Goal: Task Accomplishment & Management: Manage account settings

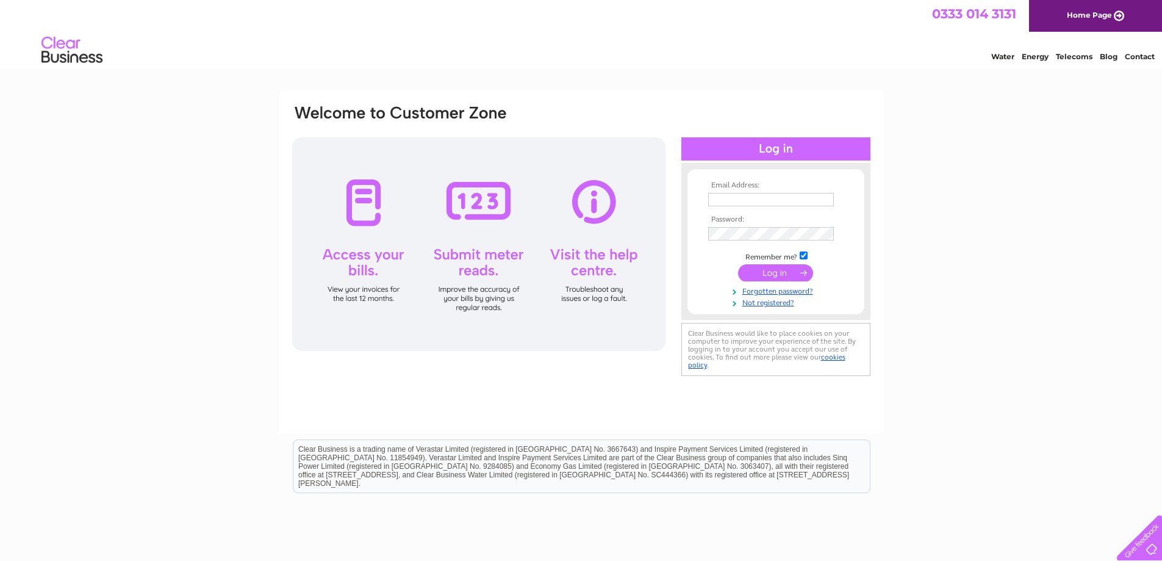
click at [765, 193] on input "text" at bounding box center [771, 199] width 126 height 13
click at [764, 197] on input "text" at bounding box center [771, 199] width 126 height 13
paste input "admin@goforthstirling.co.uk"
type input "admin@goforthstirling.co.uk"
click at [783, 275] on input "submit" at bounding box center [775, 273] width 75 height 17
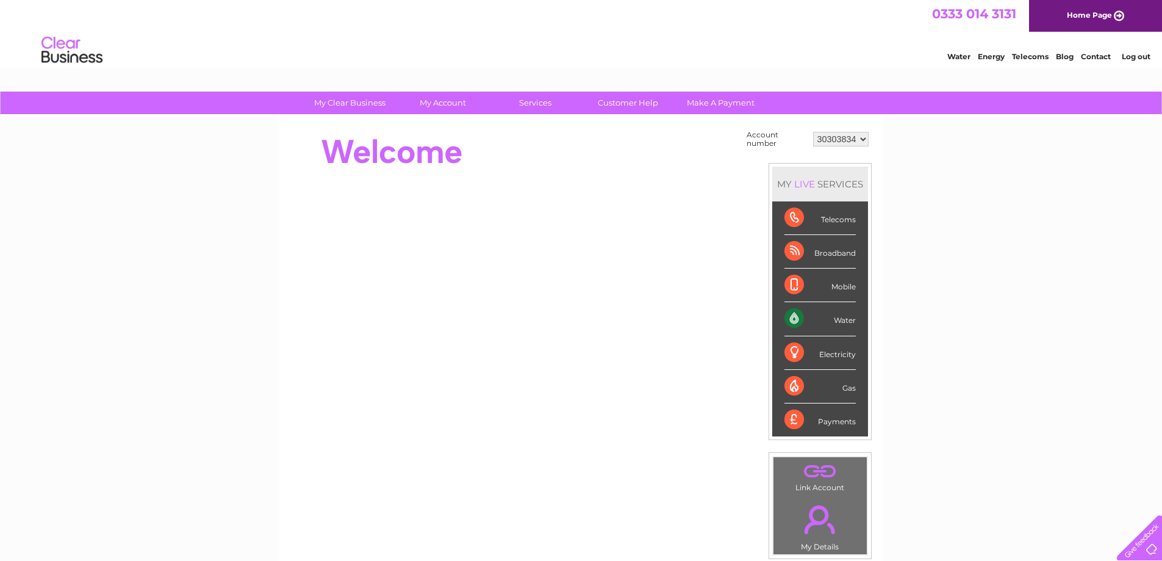
click at [230, 358] on div "My Clear Business Login Details My Details My Preferences Link Account My Accou…" at bounding box center [581, 436] width 1162 height 688
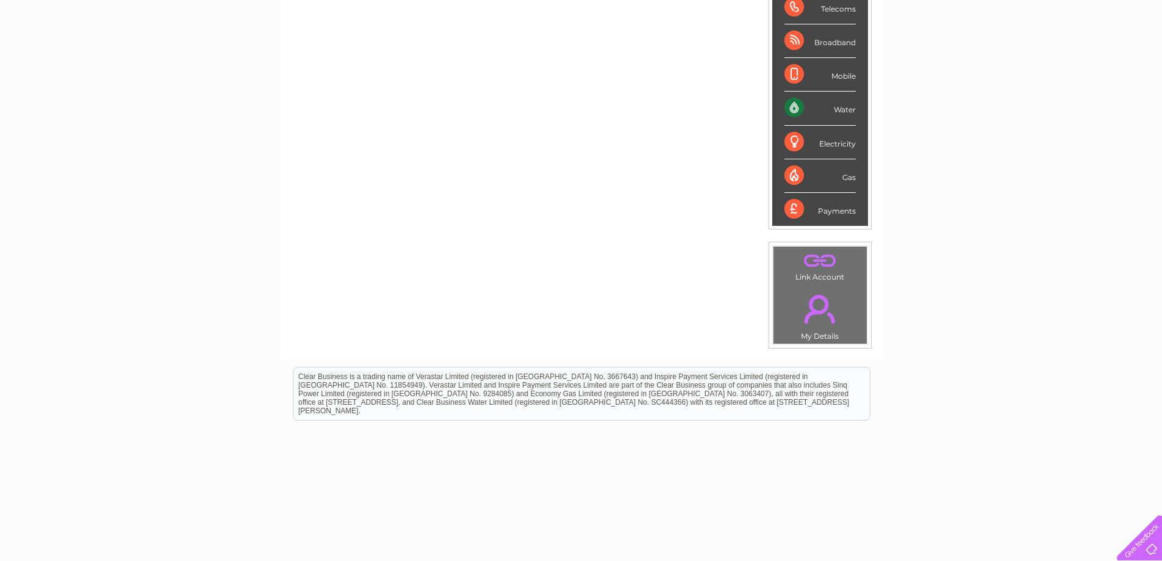
scroll to position [228, 0]
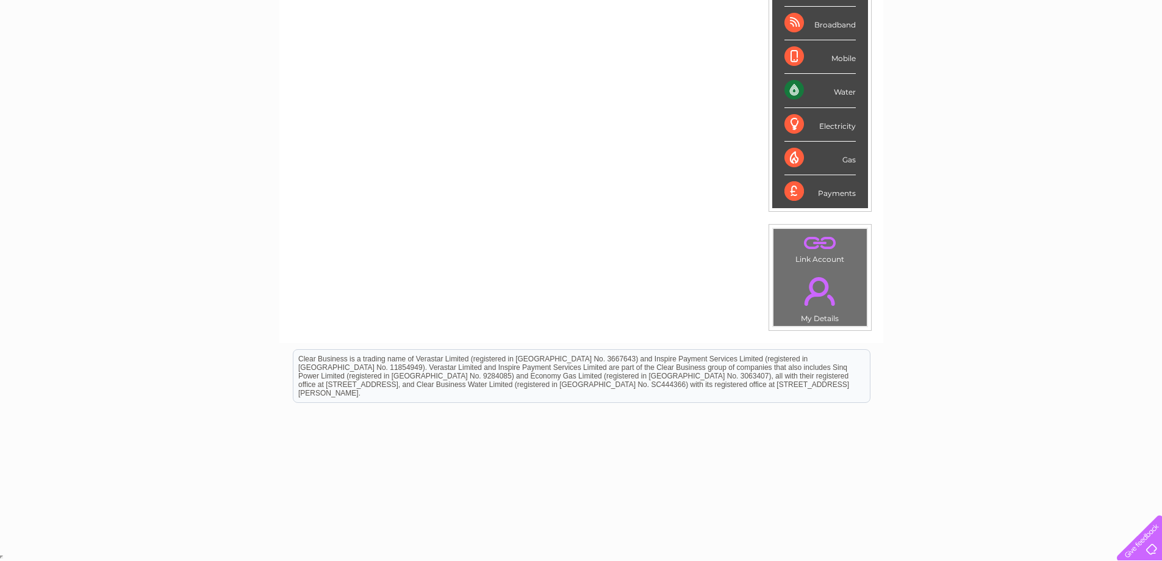
click at [808, 293] on link "." at bounding box center [820, 291] width 87 height 43
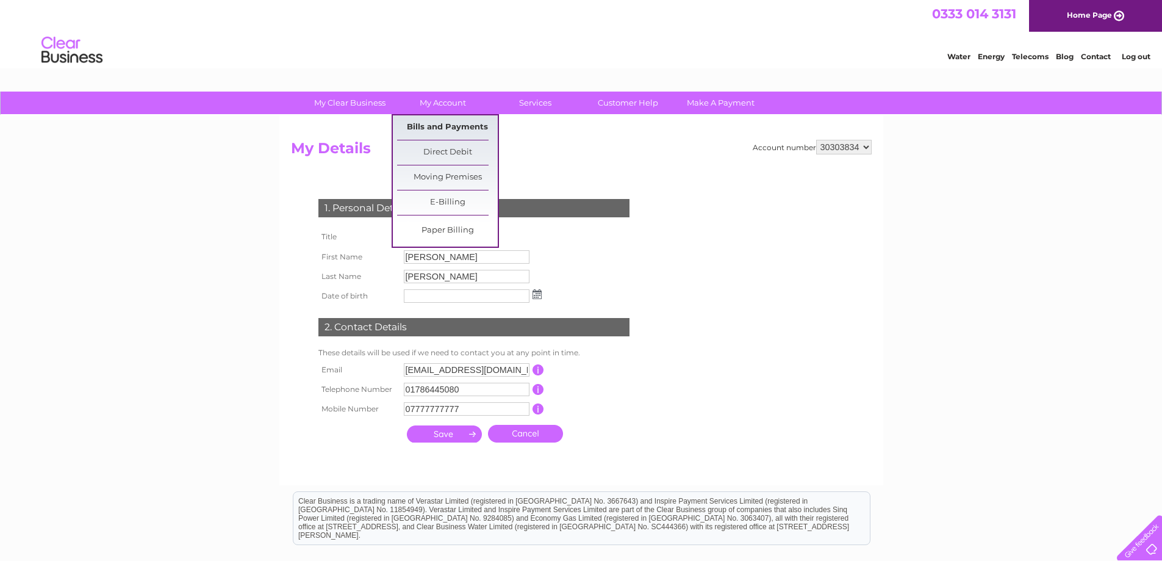
click at [446, 123] on link "Bills and Payments" at bounding box center [447, 127] width 101 height 24
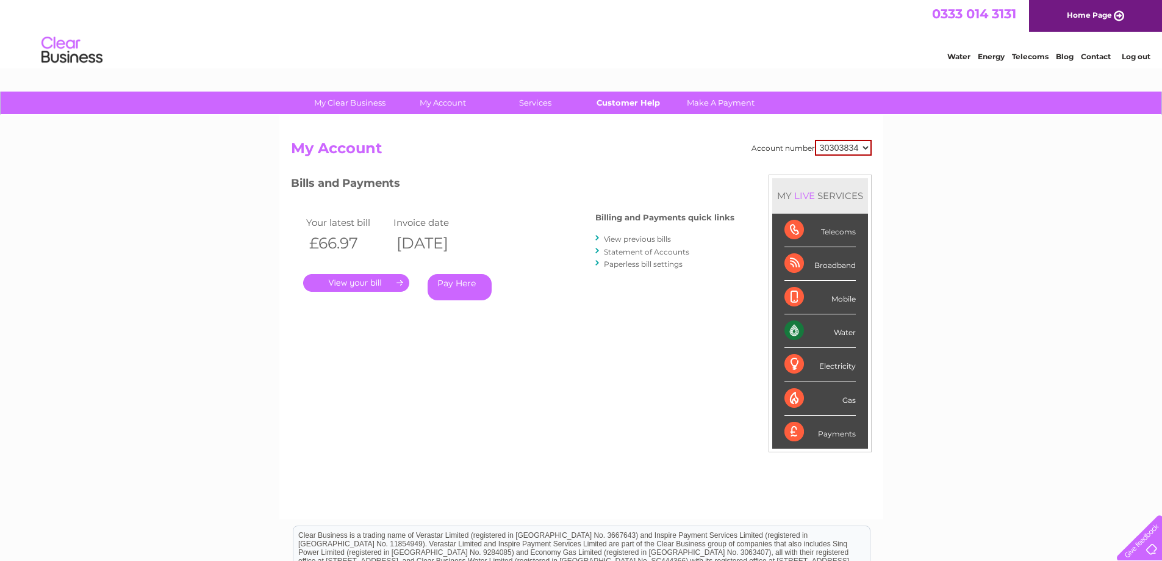
click at [634, 104] on link "Customer Help" at bounding box center [628, 103] width 101 height 23
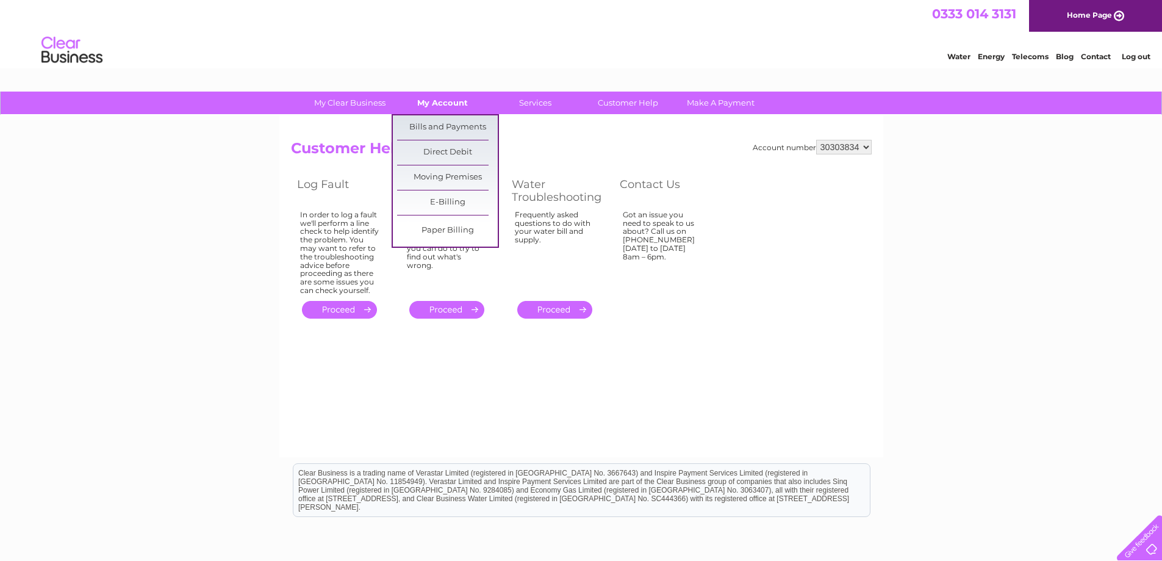
click at [447, 104] on link "My Account" at bounding box center [442, 103] width 101 height 23
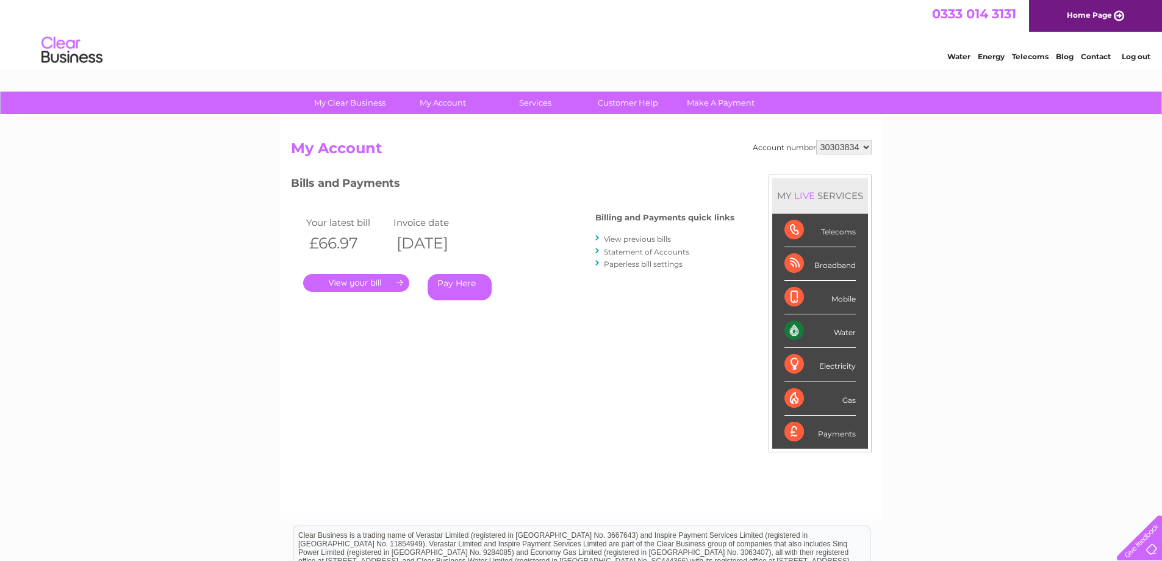
click at [368, 284] on link "." at bounding box center [356, 283] width 106 height 18
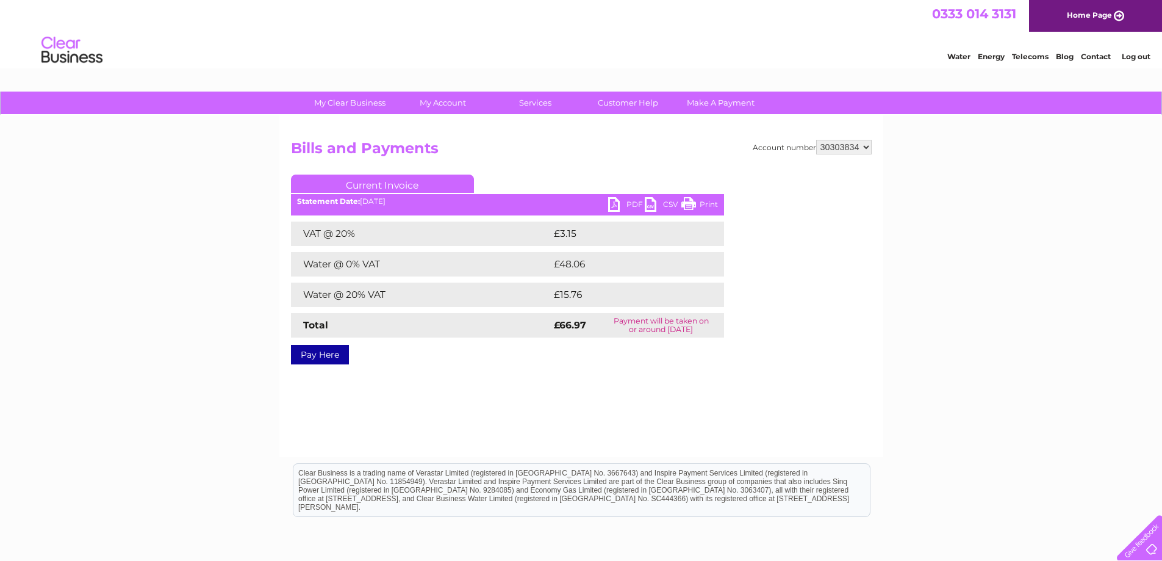
click at [628, 204] on link "PDF" at bounding box center [626, 206] width 37 height 18
click at [639, 106] on link "Customer Help" at bounding box center [628, 103] width 101 height 23
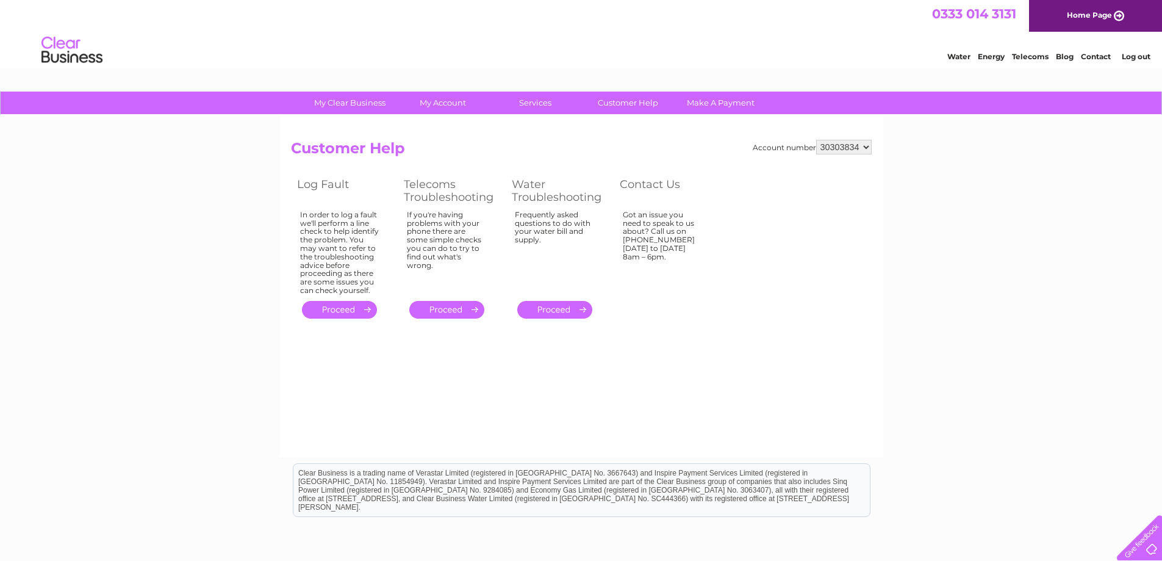
click at [863, 151] on select "30303834" at bounding box center [844, 147] width 56 height 15
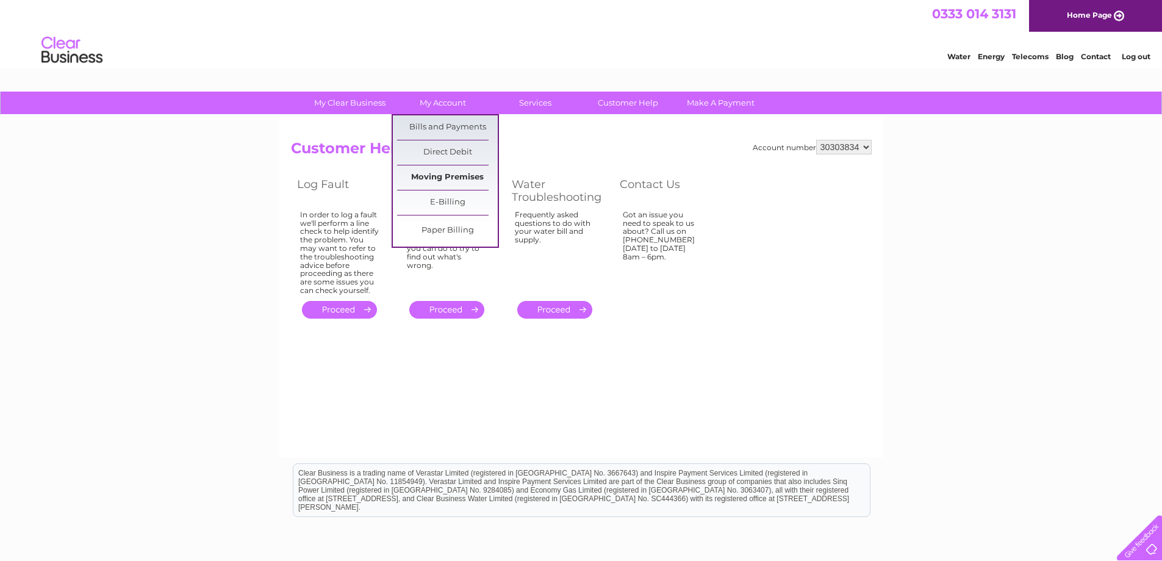
click at [442, 172] on link "Moving Premises" at bounding box center [447, 177] width 101 height 24
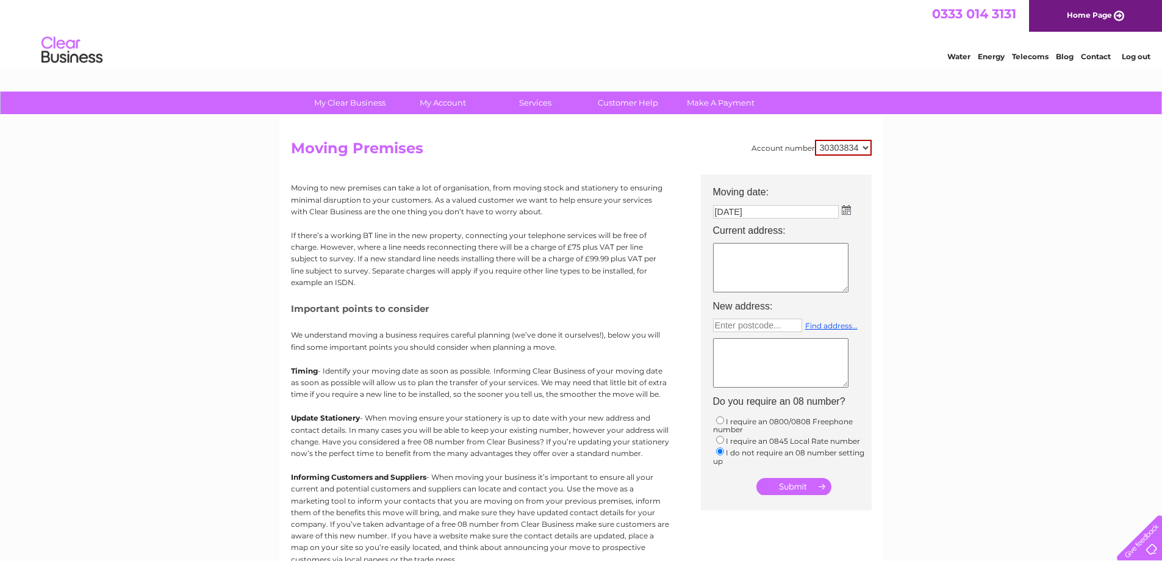
click at [978, 151] on div "My Clear Business Login Details My Details My Preferences Link Account My Accou…" at bounding box center [581, 449] width 1162 height 715
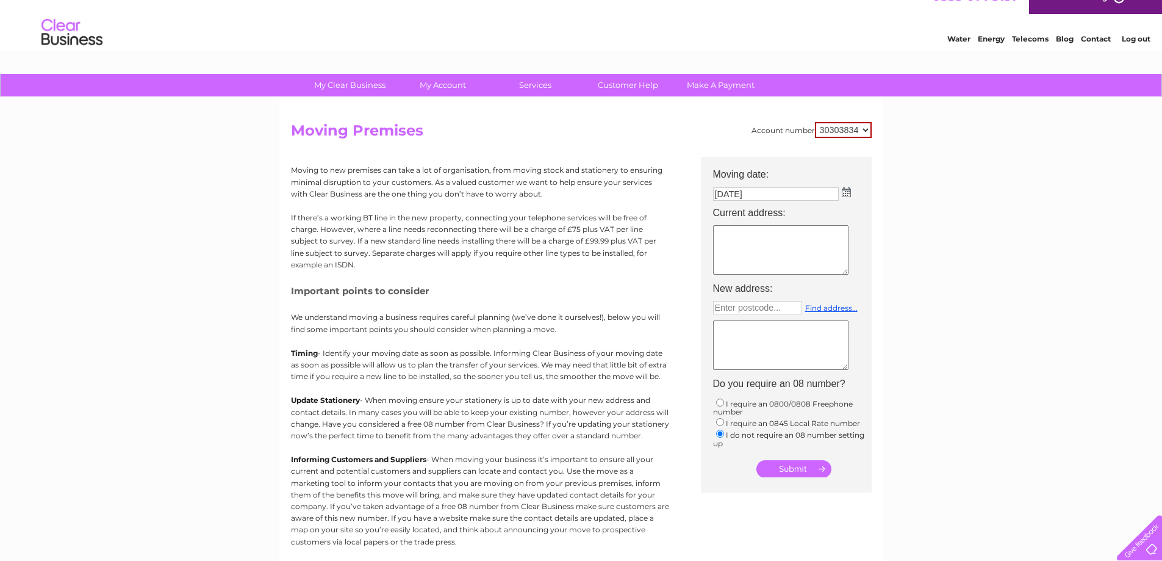
scroll to position [10, 0]
